Goal: Complete application form

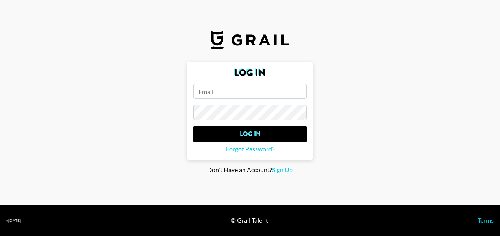
click at [258, 89] on input "email" at bounding box center [249, 91] width 113 height 15
click at [401, 87] on main "Log In Log In Forgot Password? Don't Have an Account? Sign Up" at bounding box center [249, 118] width 487 height 112
click at [284, 171] on span "Sign Up" at bounding box center [282, 170] width 21 height 8
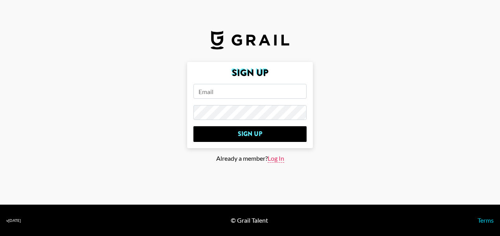
click at [280, 158] on span "Log In" at bounding box center [275, 159] width 16 height 8
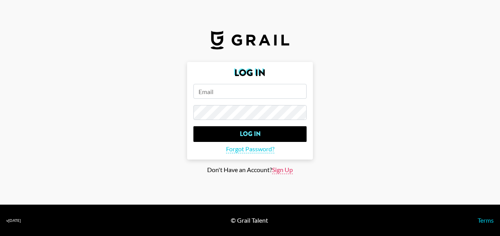
click at [287, 171] on span "Sign Up" at bounding box center [282, 170] width 21 height 8
type input "Sign Up"
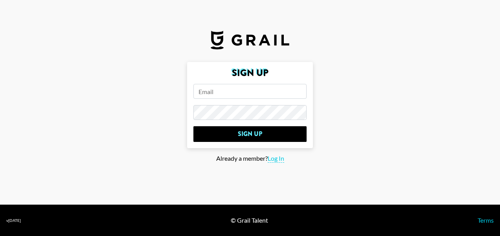
click at [261, 96] on input "email" at bounding box center [249, 91] width 113 height 15
type input "[EMAIL_ADDRESS][DOMAIN_NAME]"
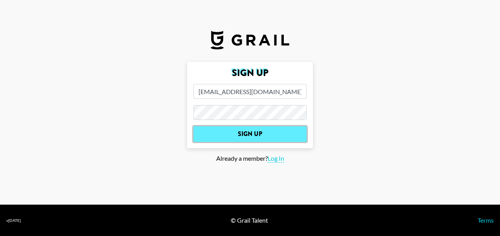
click at [276, 128] on input "Sign Up" at bounding box center [249, 134] width 113 height 16
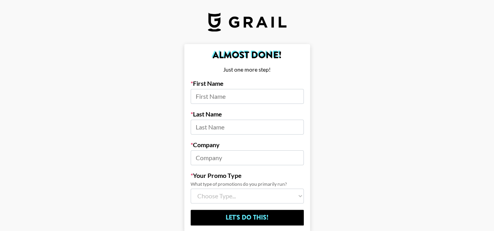
click at [250, 100] on input at bounding box center [246, 96] width 113 height 15
click at [375, 108] on main "Almost Done! Just one more step! First Name Last Name Company Your Promo Type W…" at bounding box center [246, 137] width 481 height 187
click at [254, 97] on input at bounding box center [246, 96] width 113 height 15
click at [457, 88] on main "Almost Done! Just one more step! First Name Last Name Company Your Promo Type W…" at bounding box center [246, 137] width 481 height 187
click at [271, 90] on input at bounding box center [246, 96] width 113 height 15
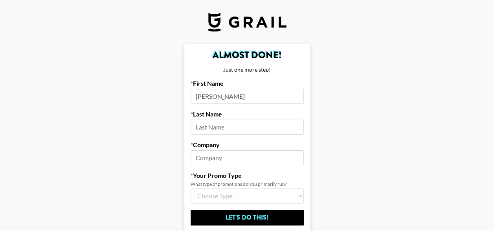
type input "[PERSON_NAME]"
click at [190, 209] on input "Let's Do This!" at bounding box center [246, 217] width 113 height 16
type input "Zeng"
drag, startPoint x: 419, startPoint y: 125, endPoint x: 413, endPoint y: 128, distance: 6.9
click at [419, 125] on main "Almost Done! Just one more step! First Name [PERSON_NAME] Last Name [PERSON_NAM…" at bounding box center [246, 137] width 481 height 187
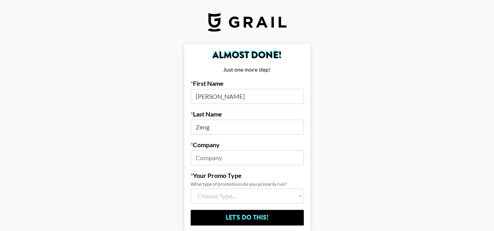
click at [226, 155] on input at bounding box center [246, 157] width 113 height 15
type input "N"
type input "moxy"
click at [252, 190] on select "Choose Type... Song Promos Brand Promos Both (I work at an Agency)" at bounding box center [246, 195] width 113 height 15
click at [366, 170] on main "Almost Done! Just one more step! First Name [PERSON_NAME] Last Name [PERSON_NAM…" at bounding box center [246, 137] width 481 height 187
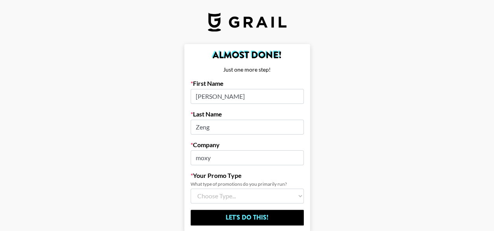
scroll to position [45, 0]
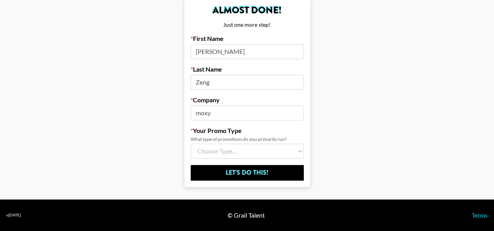
click at [392, 149] on main "Almost Done! Just one more step! First Name [PERSON_NAME] Last Name [PERSON_NAM…" at bounding box center [246, 92] width 481 height 187
drag, startPoint x: 194, startPoint y: 139, endPoint x: 365, endPoint y: 145, distance: 170.9
click at [304, 140] on div "What type of promotions do you primarily run?" at bounding box center [246, 139] width 113 height 6
click at [367, 145] on main "Almost Done! Just one more step! First Name [PERSON_NAME] Last Name [PERSON_NAM…" at bounding box center [246, 92] width 481 height 187
click at [292, 153] on select "Choose Type... Song Promos Brand Promos Both (I work at an Agency)" at bounding box center [246, 150] width 113 height 15
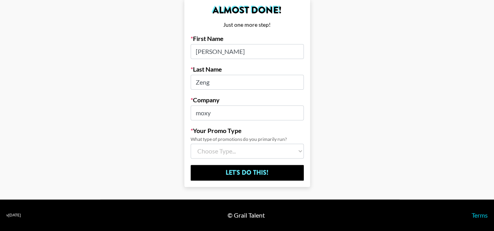
click at [338, 160] on main "Almost Done! Just one more step! First Name [PERSON_NAME] Last Name [PERSON_NAM…" at bounding box center [246, 92] width 481 height 187
click at [353, 153] on main "Almost Done! Just one more step! First Name [PERSON_NAME] Last Name [PERSON_NAM…" at bounding box center [246, 92] width 481 height 187
click at [343, 173] on main "Almost Done! Just one more step! First Name [PERSON_NAME] Last Name [PERSON_NAM…" at bounding box center [246, 92] width 481 height 187
click at [381, 150] on main "Almost Done! Just one more step! First Name [PERSON_NAME] Last Name [PERSON_NAM…" at bounding box center [246, 92] width 481 height 187
click at [381, 102] on main "Almost Done! Just one more step! First Name [PERSON_NAME] Last Name [PERSON_NAM…" at bounding box center [246, 92] width 481 height 187
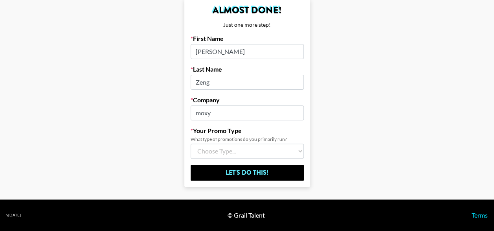
click at [361, 123] on main "Almost Done! Just one more step! First Name [PERSON_NAME] Last Name [PERSON_NAM…" at bounding box center [246, 92] width 481 height 187
click at [303, 149] on select "Choose Type... Song Promos Brand Promos Both (I work at an Agency)" at bounding box center [246, 150] width 113 height 15
click at [375, 153] on main "Almost Done! Just one more step! First Name [PERSON_NAME] Last Name [PERSON_NAM…" at bounding box center [246, 92] width 481 height 187
click at [222, 152] on select "Choose Type... Song Promos Brand Promos Both (I work at an Agency)" at bounding box center [246, 150] width 113 height 15
click at [418, 156] on main "Almost Done! Just one more step! First Name [PERSON_NAME] Last Name [PERSON_NAM…" at bounding box center [246, 92] width 481 height 187
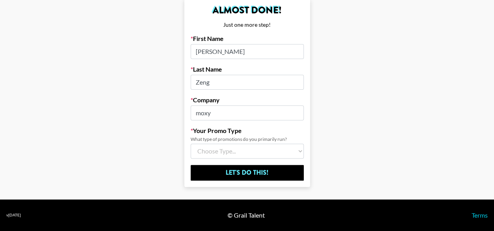
click at [273, 149] on select "Choose Type... Song Promos Brand Promos Both (I work at an Agency)" at bounding box center [246, 150] width 113 height 15
select select "Multi"
click at [193, 143] on select "Choose Type... Song Promos Brand Promos Both (I work at an Agency)" at bounding box center [246, 150] width 113 height 15
click at [343, 168] on main "Almost Done! Just one more step! First Name [PERSON_NAME] Last Name [PERSON_NAM…" at bounding box center [246, 92] width 481 height 187
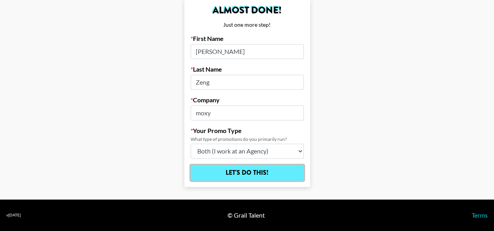
click at [285, 170] on input "Let's Do This!" at bounding box center [246, 173] width 113 height 16
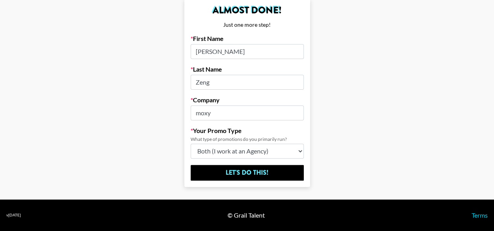
select select "Song"
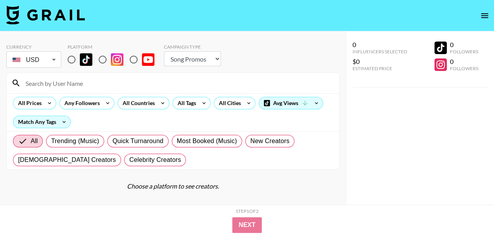
scroll to position [31, 0]
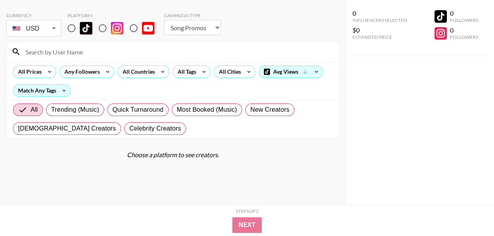
click at [82, 118] on div "All Trending (Music) Quick Turnaround Most Booked (Music) New Creators [DEMOGRA…" at bounding box center [172, 120] width 323 height 38
click at [84, 115] on label "Trending (Music)" at bounding box center [75, 110] width 58 height 13
click at [51, 110] on input "Trending (Music)" at bounding box center [51, 110] width 0 height 0
radio input "true"
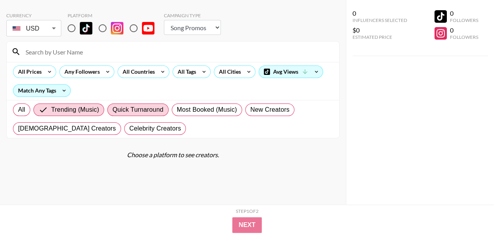
click at [158, 110] on span "Quick Turnaround" at bounding box center [137, 109] width 51 height 9
click at [112, 110] on input "Quick Turnaround" at bounding box center [112, 110] width 0 height 0
radio input "true"
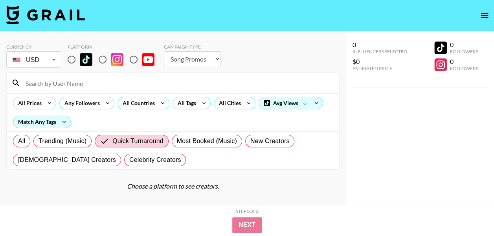
scroll to position [0, 0]
click at [433, 130] on div "0 Influencers Selected $0 Estimated Price 0 Followers 0 Followers" at bounding box center [420, 133] width 148 height 205
click at [61, 141] on span "Trending (Music)" at bounding box center [62, 141] width 48 height 9
click at [38, 141] on input "Trending (Music)" at bounding box center [38, 141] width 0 height 0
radio input "true"
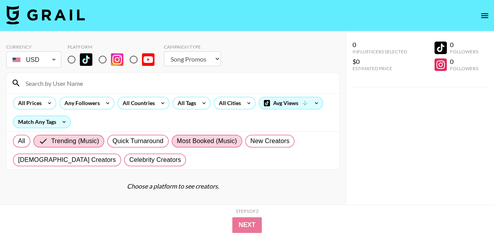
click at [201, 137] on span "Most Booked (Music)" at bounding box center [207, 141] width 60 height 9
click at [177, 141] on input "Most Booked (Music)" at bounding box center [177, 141] width 0 height 0
radio input "true"
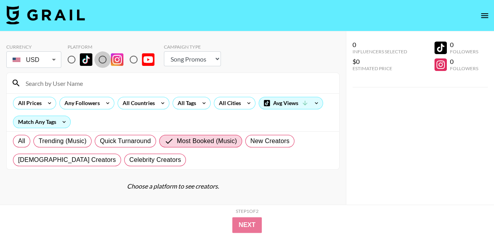
click at [104, 61] on input "radio" at bounding box center [102, 59] width 16 height 16
radio input "true"
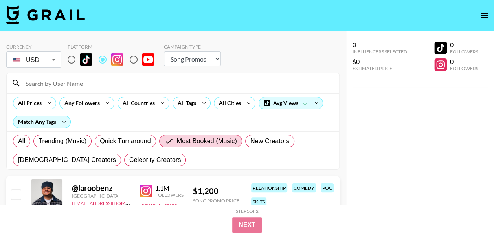
select select "Song"
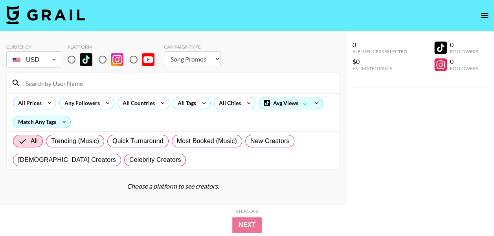
click at [371, 170] on div "0 Influencers Selected $0 Estimated Price 0 Followers 0 Followers" at bounding box center [420, 133] width 148 height 205
